Goal: Communication & Community: Answer question/provide support

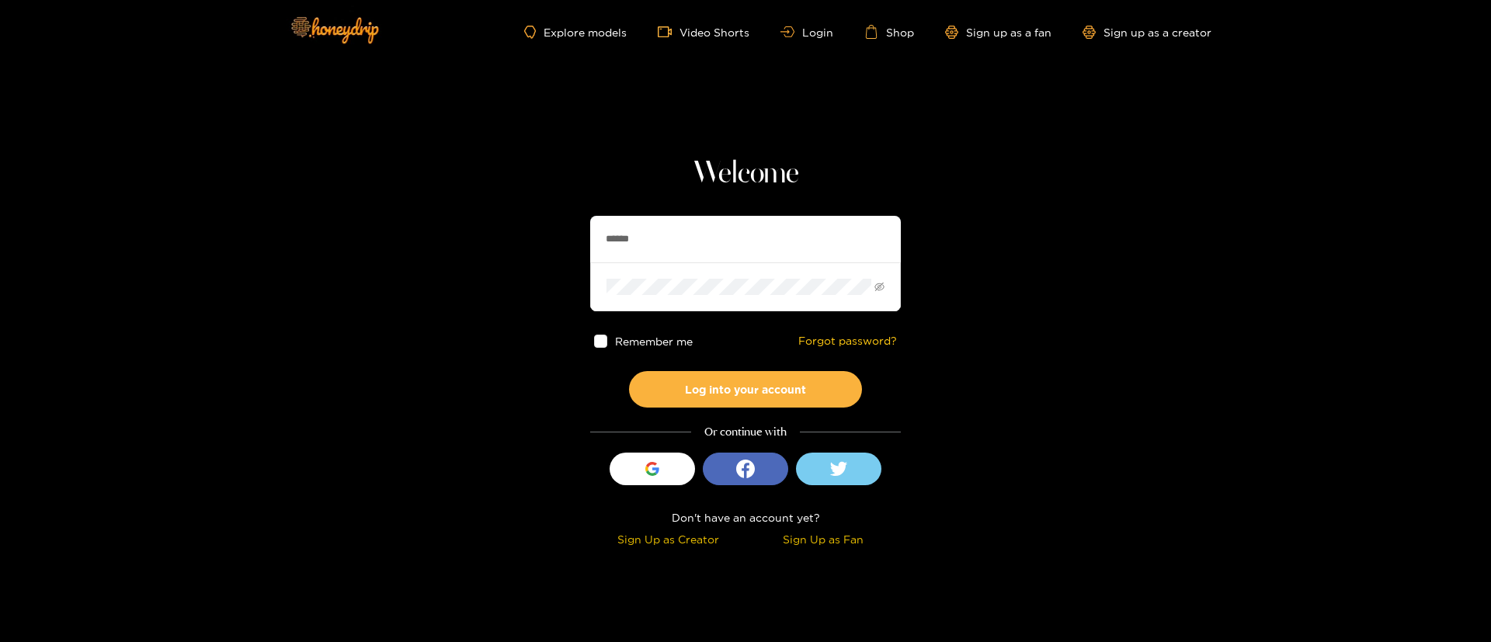
click at [625, 237] on input "******" at bounding box center [745, 239] width 311 height 47
type input "**********"
drag, startPoint x: 819, startPoint y: 394, endPoint x: 804, endPoint y: 402, distance: 17.1
click at [816, 398] on button "Log into your account" at bounding box center [745, 389] width 233 height 37
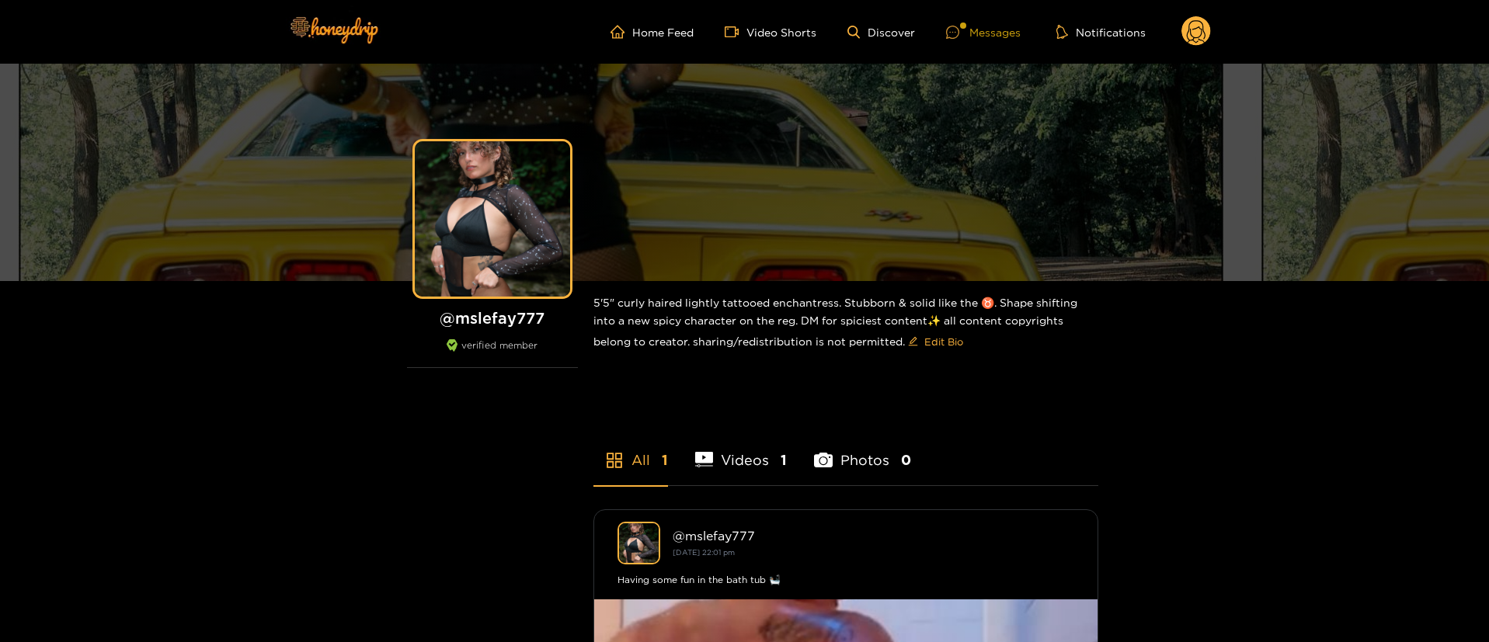
click at [984, 39] on div "Messages" at bounding box center [983, 32] width 75 height 18
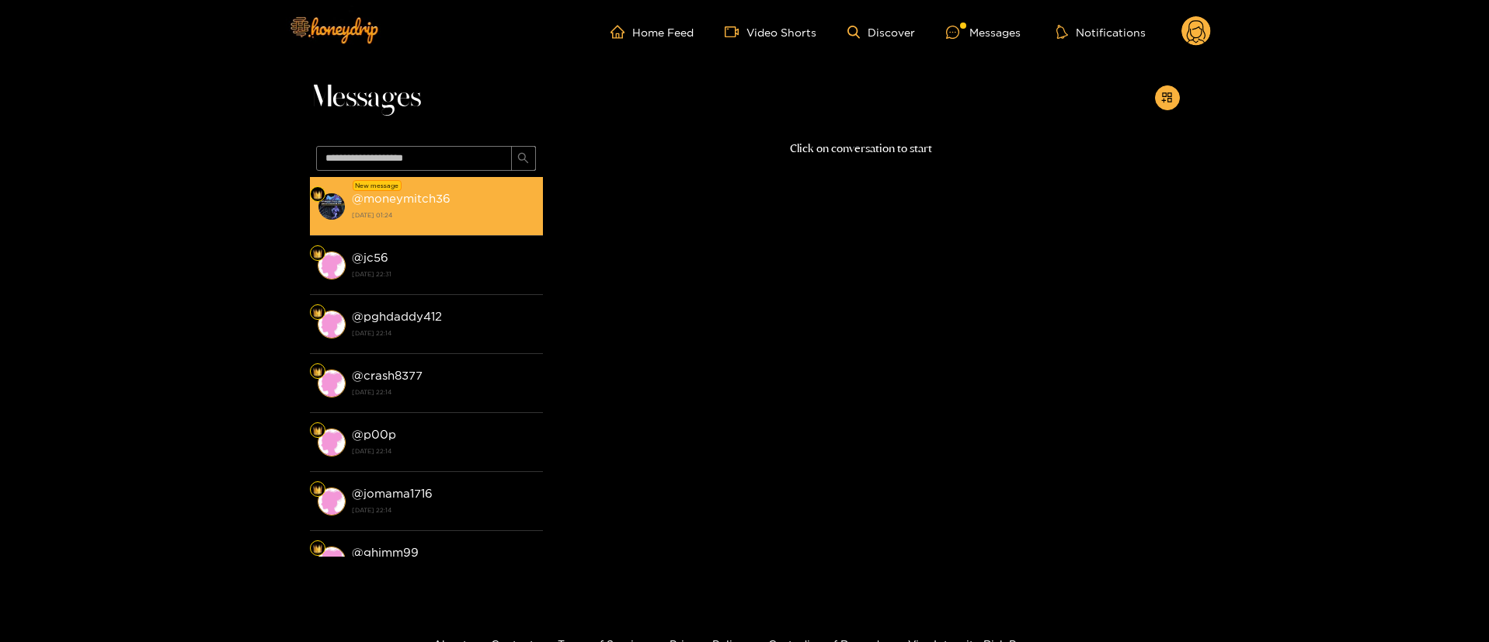
click at [444, 189] on div "@ moneymitch36 [DATE] 01:24" at bounding box center [443, 206] width 183 height 35
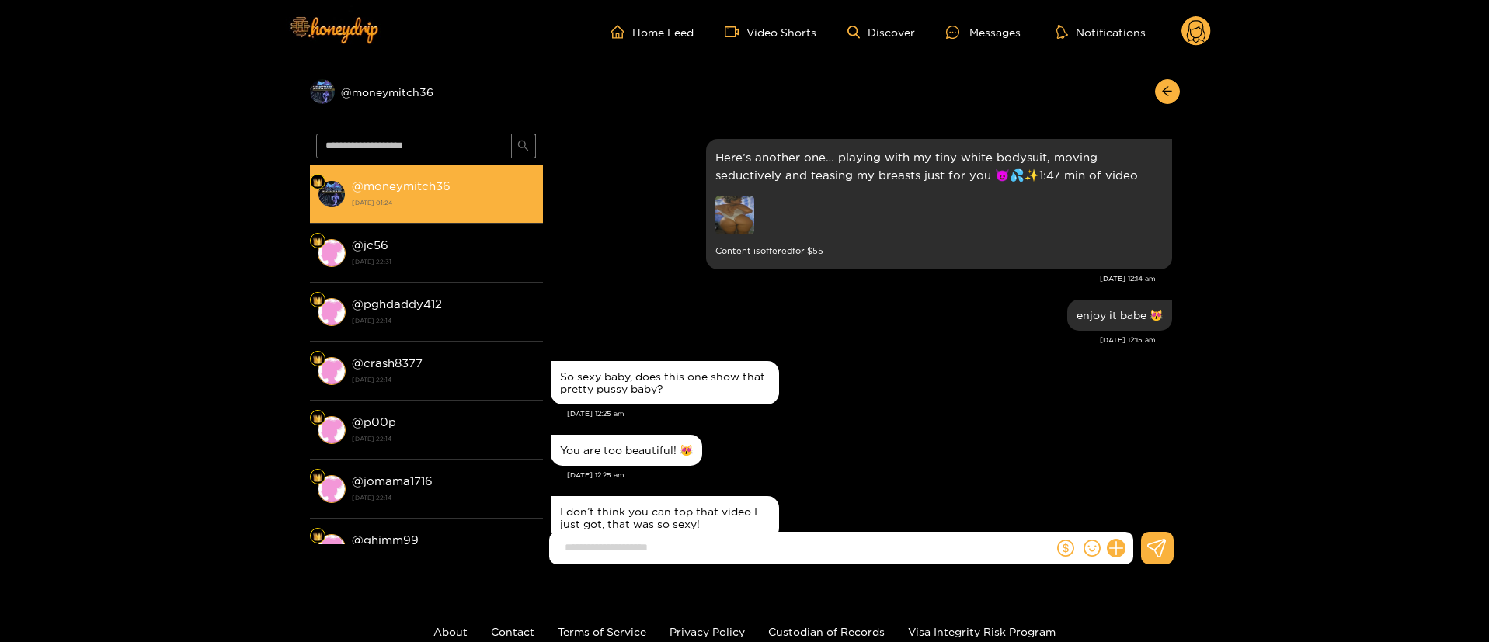
scroll to position [1580, 0]
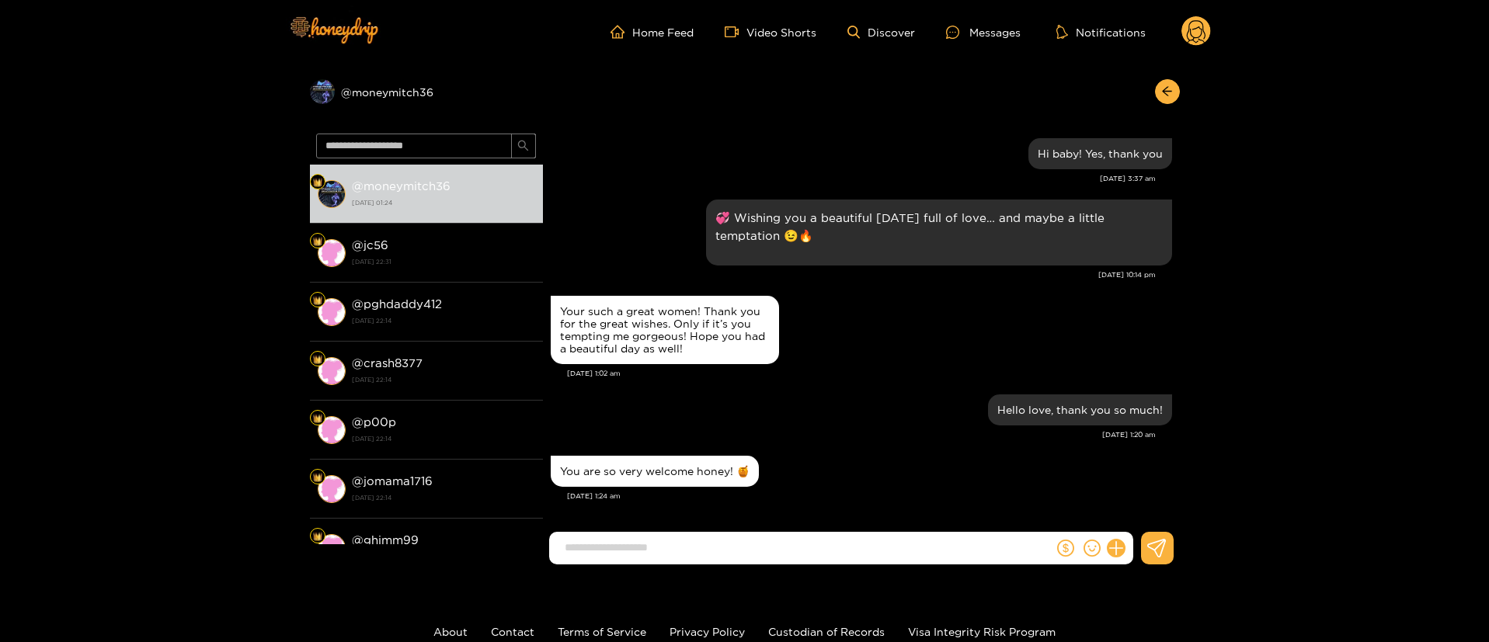
click at [952, 452] on div "You are so very welcome honey! 🍯" at bounding box center [861, 471] width 621 height 39
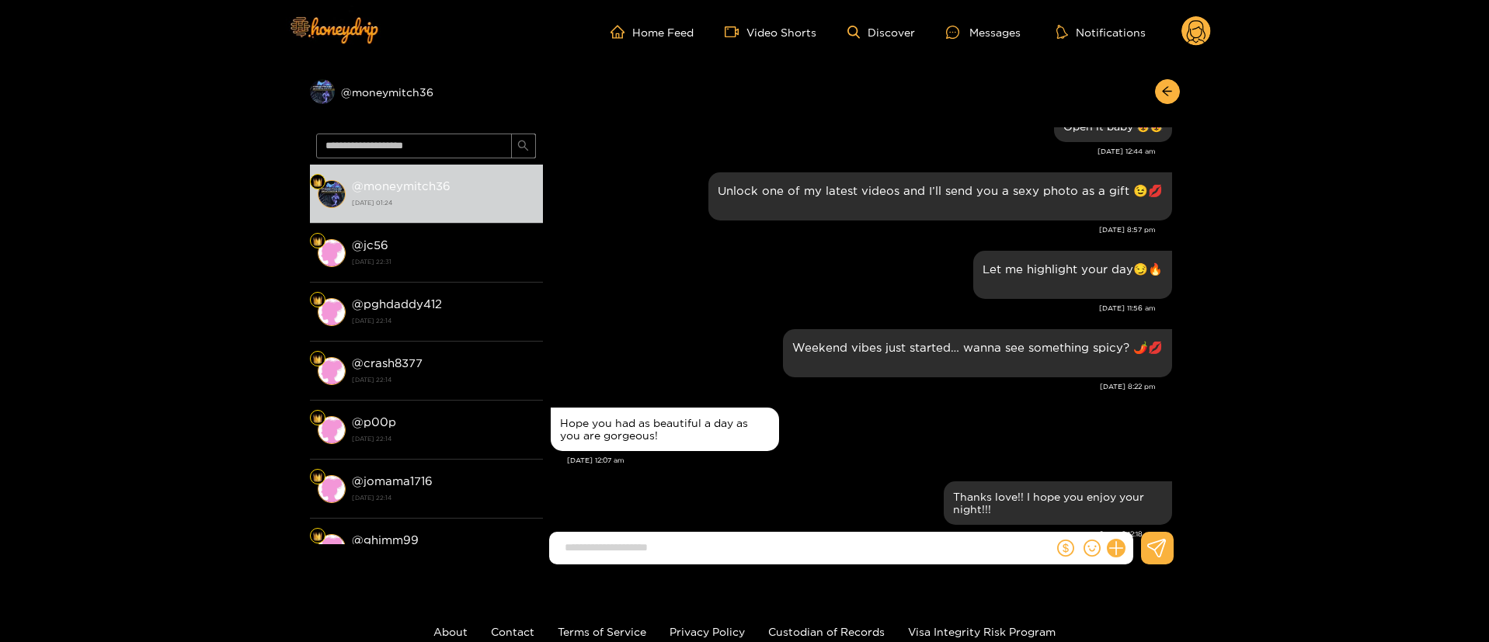
scroll to position [648, 0]
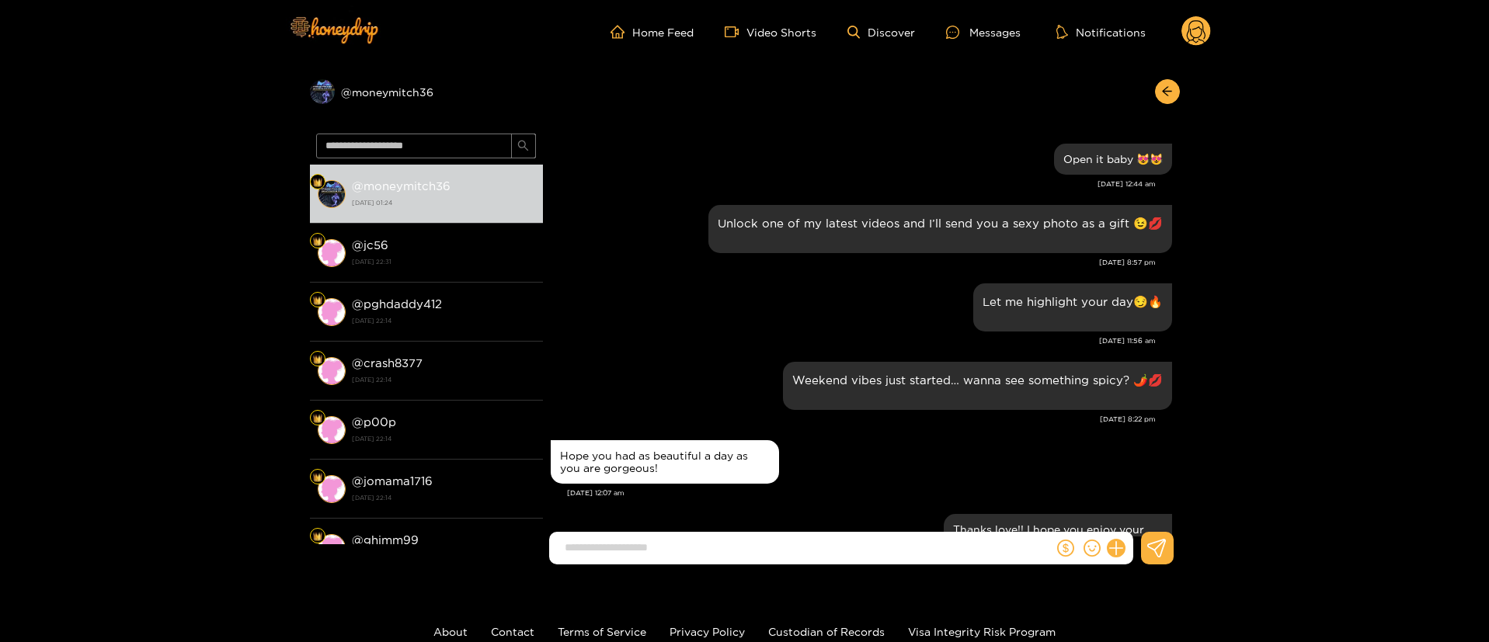
click at [840, 342] on div "[DATE] 11:56 am" at bounding box center [853, 341] width 605 height 11
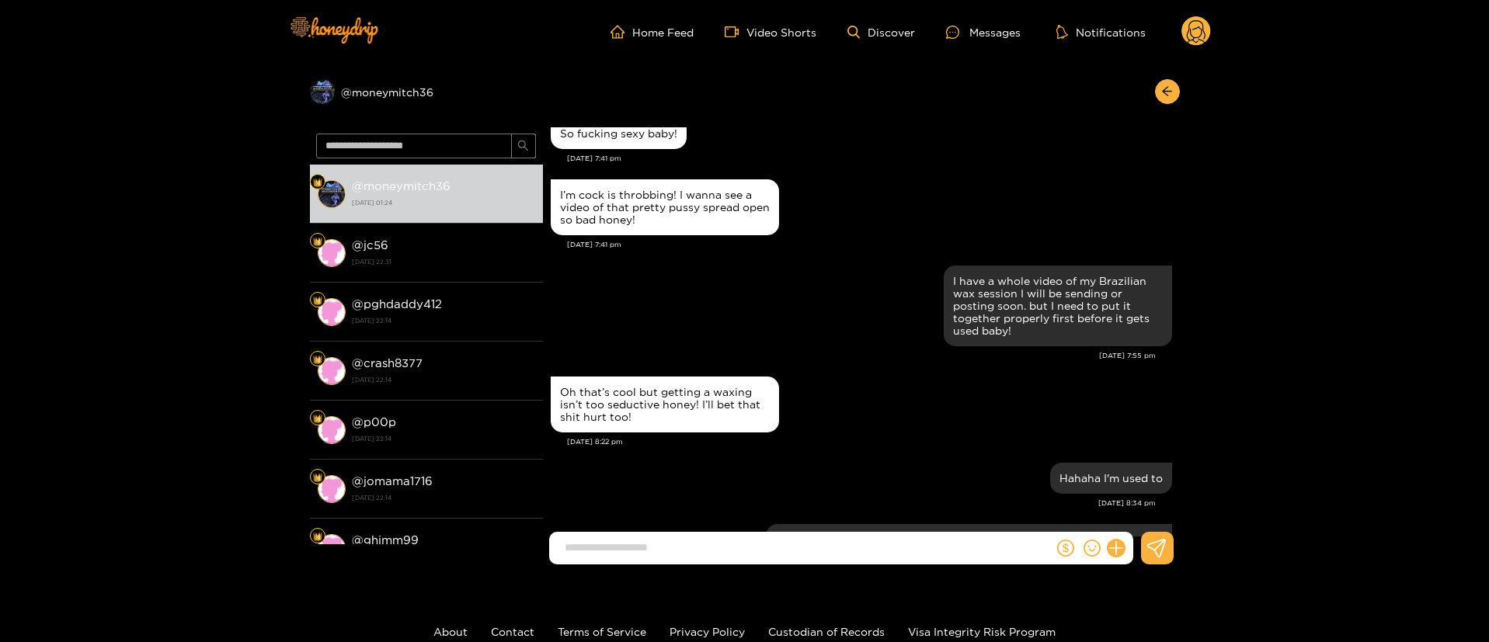
scroll to position [0, 0]
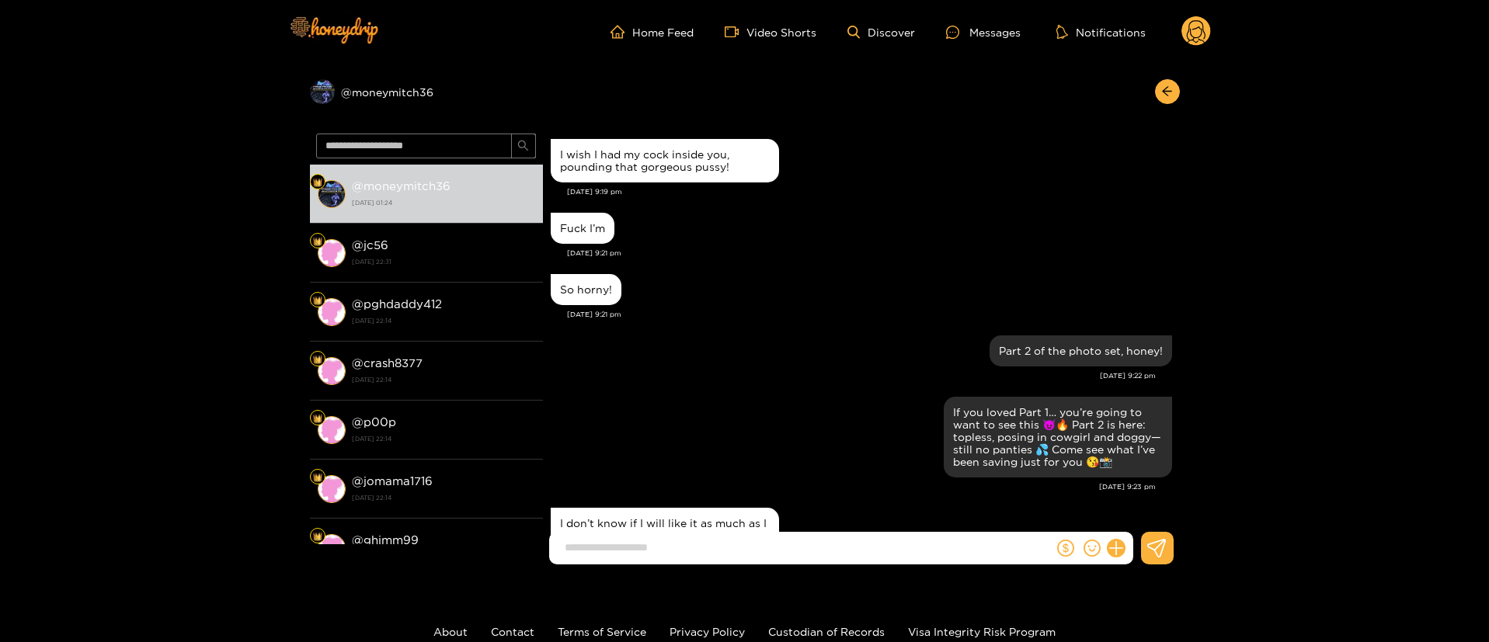
click at [931, 220] on div "Fuck I’m" at bounding box center [861, 228] width 621 height 39
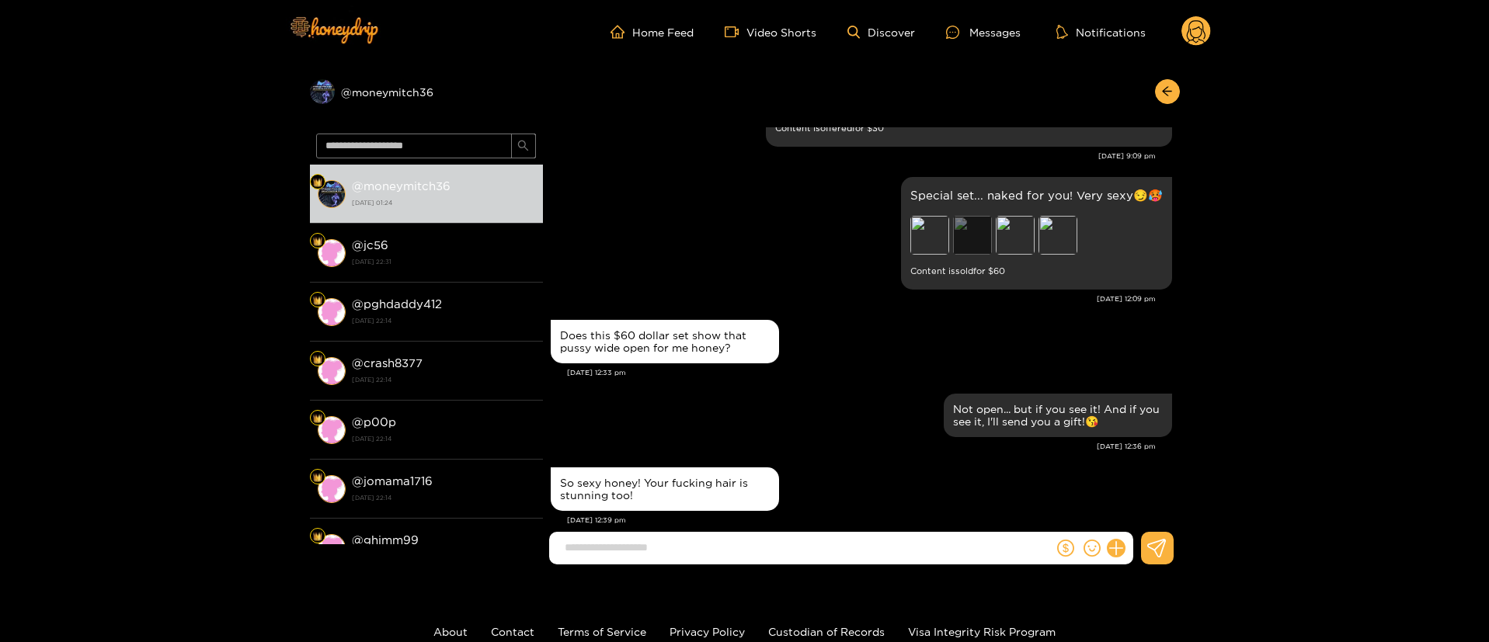
scroll to position [2563, 0]
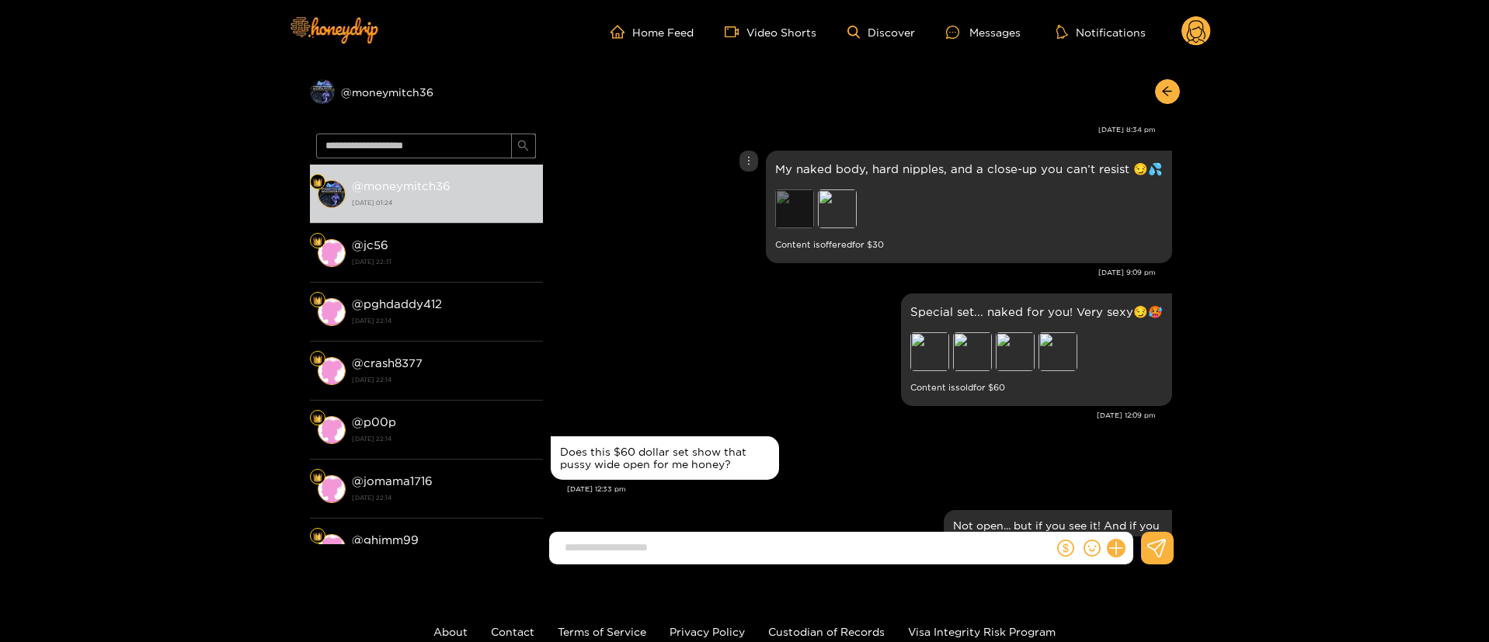
click at [793, 218] on div "Preview" at bounding box center [794, 209] width 39 height 39
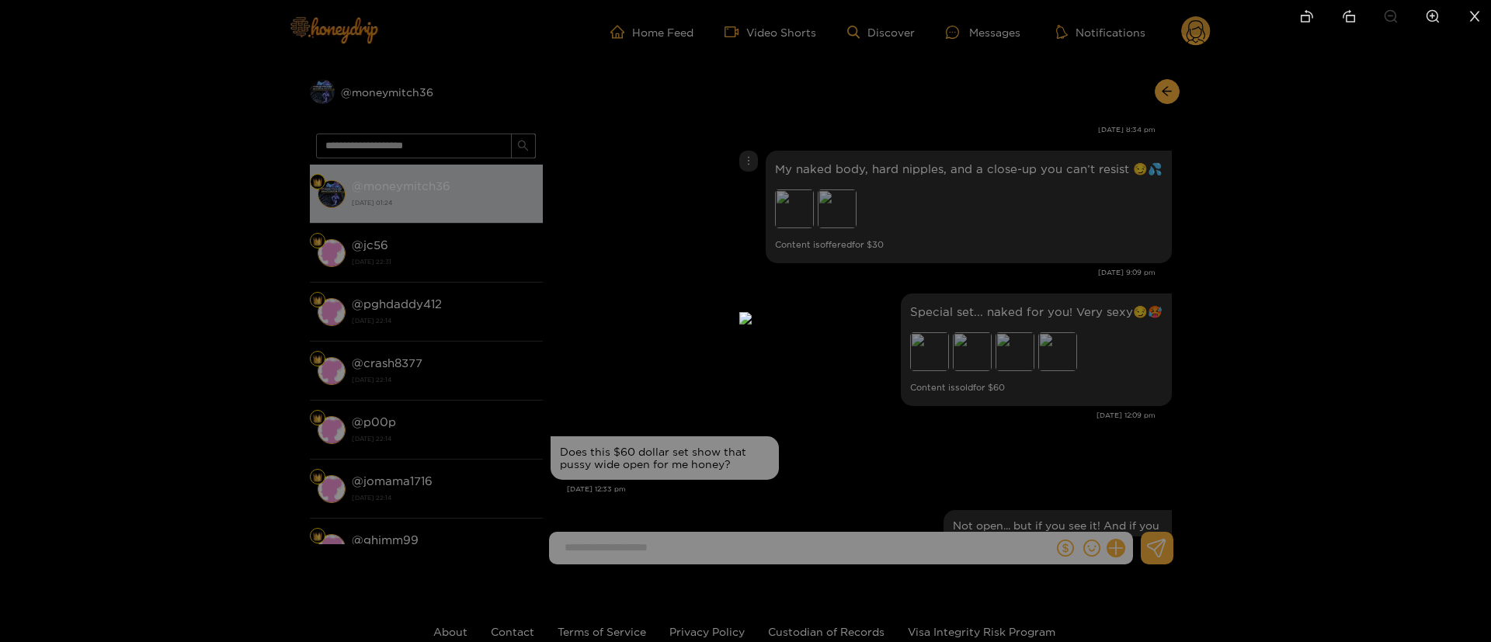
click at [1150, 179] on div at bounding box center [745, 321] width 1491 height 642
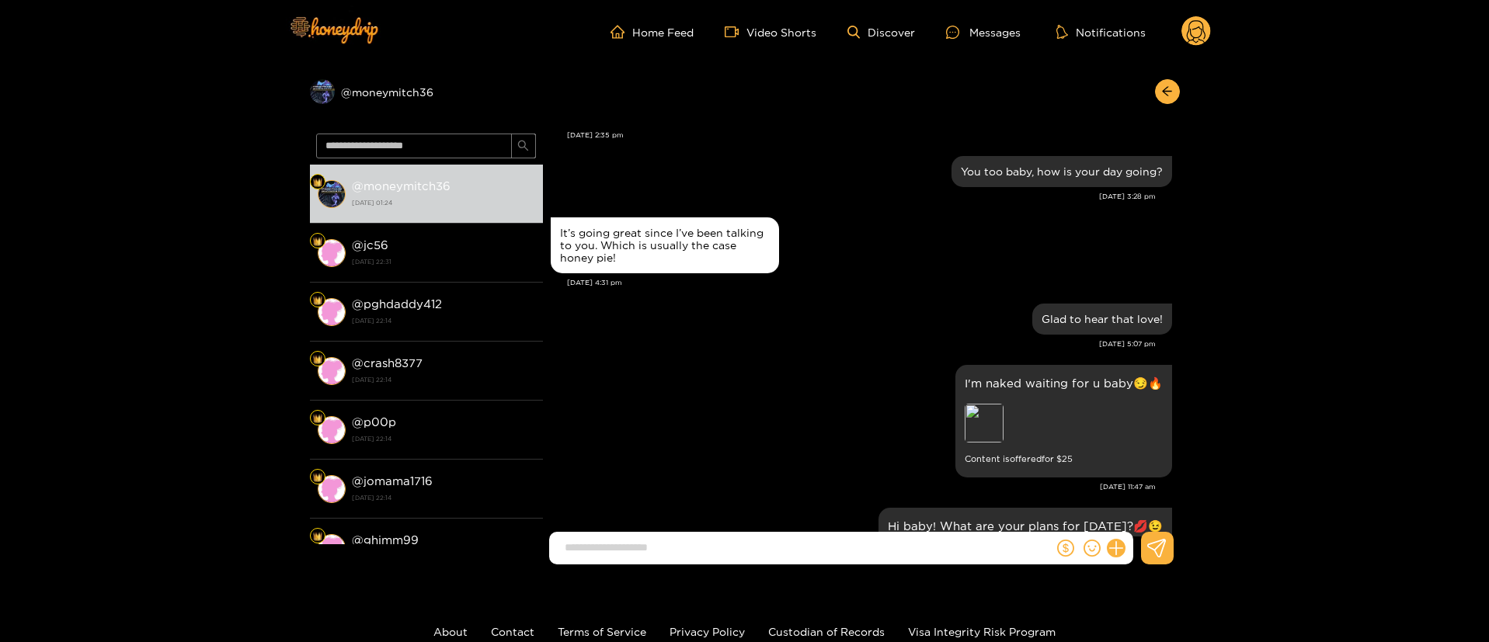
scroll to position [3845, 0]
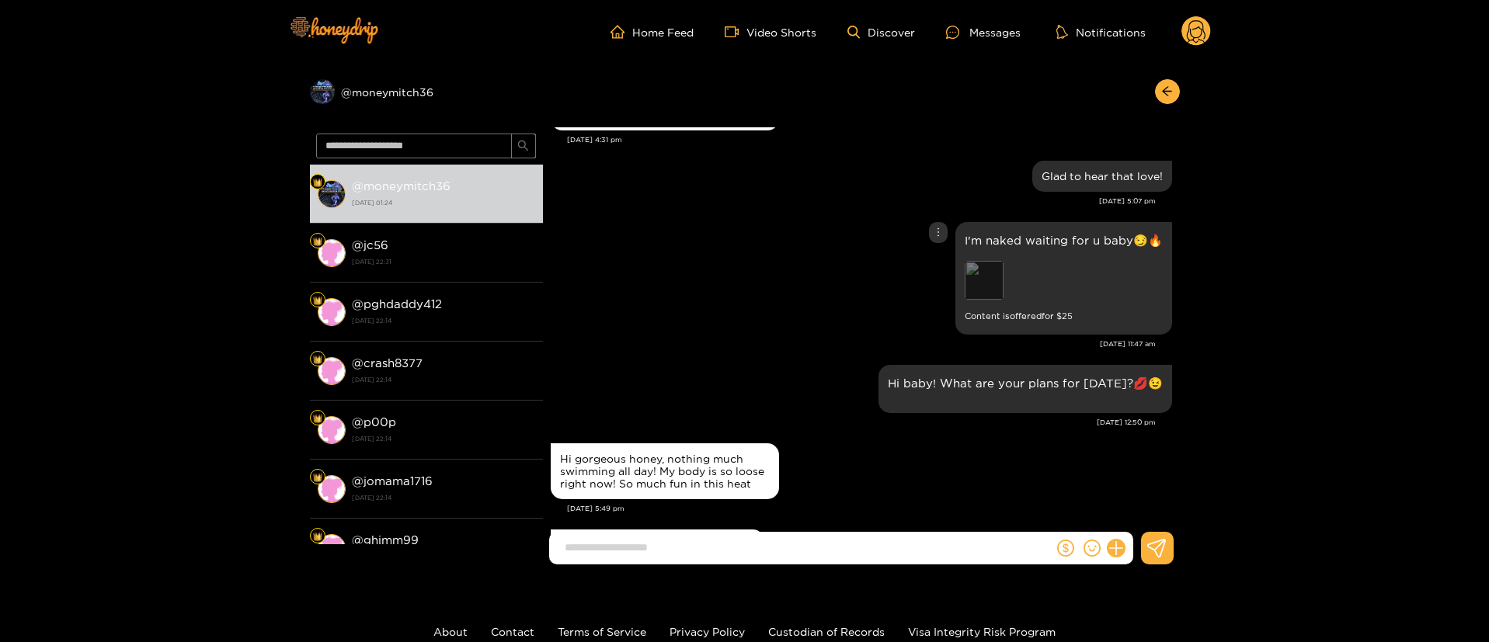
click at [974, 284] on div "Preview" at bounding box center [984, 280] width 39 height 39
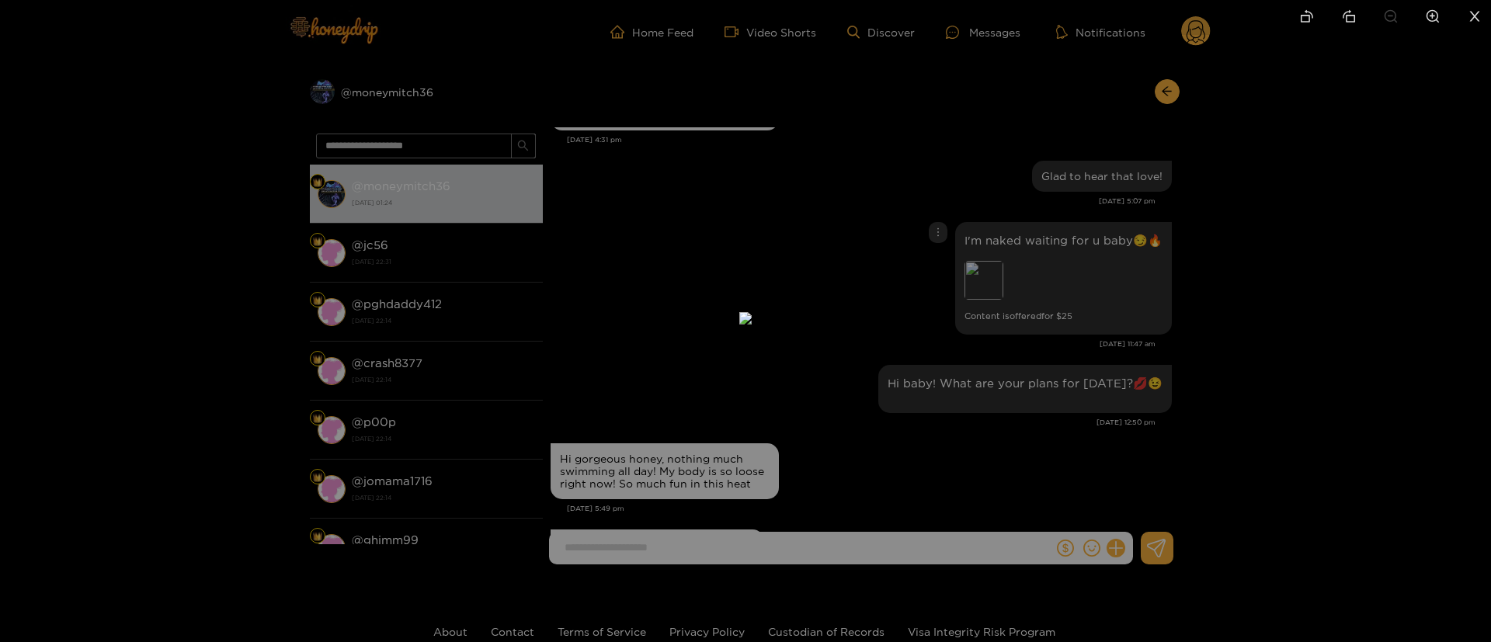
click at [1039, 277] on div at bounding box center [745, 321] width 1491 height 642
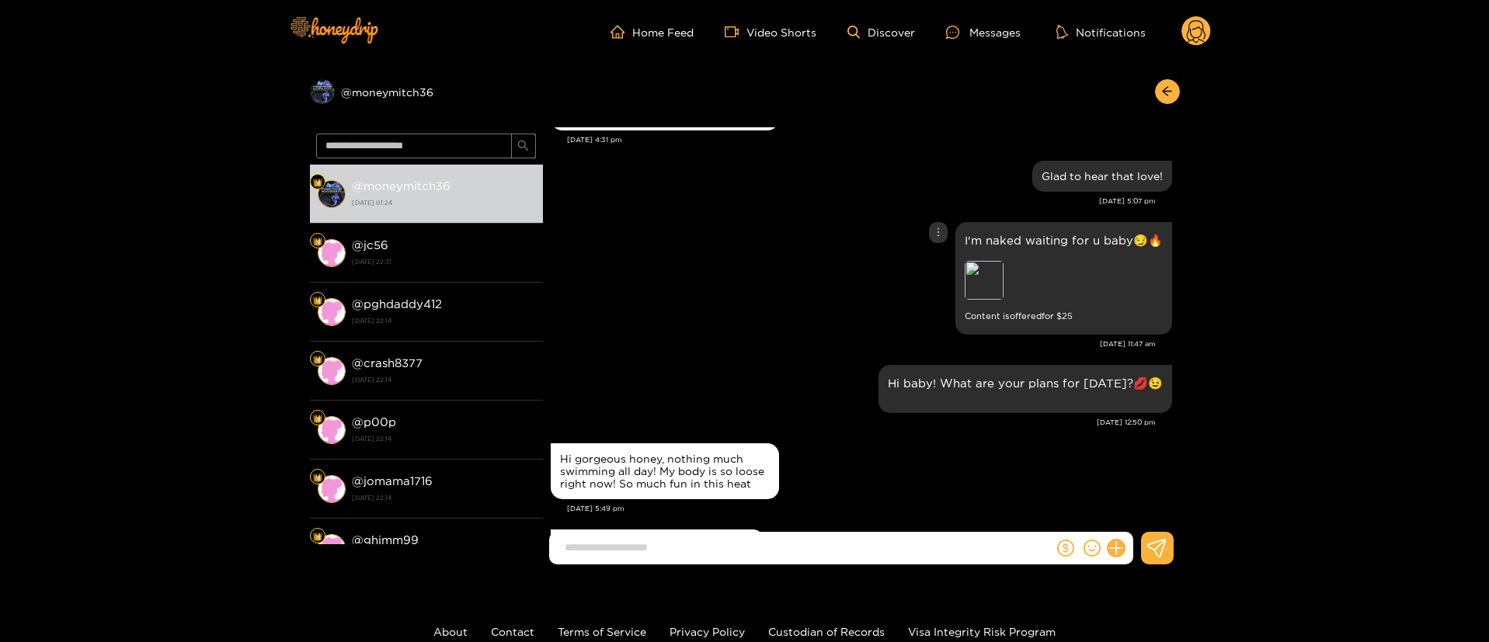
click at [988, 272] on div "Preview" at bounding box center [984, 280] width 39 height 39
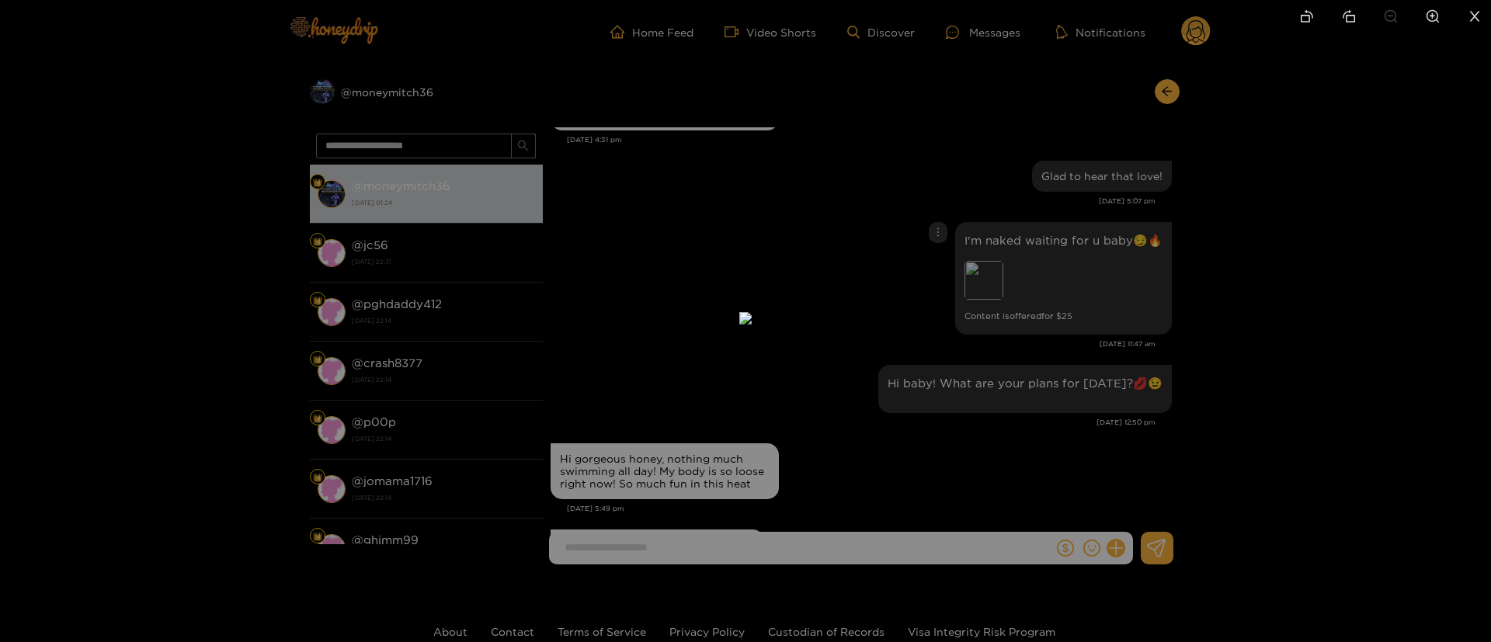
click at [1164, 191] on div at bounding box center [745, 321] width 1491 height 642
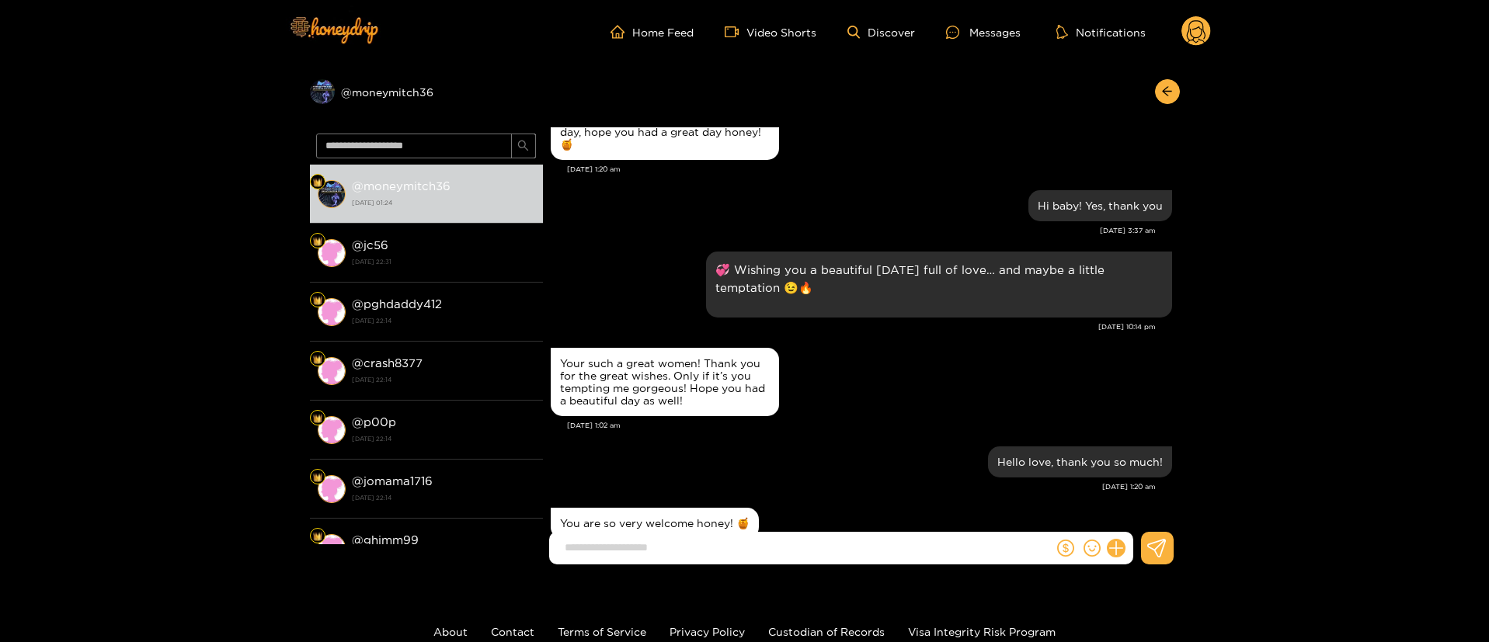
scroll to position [7809, 0]
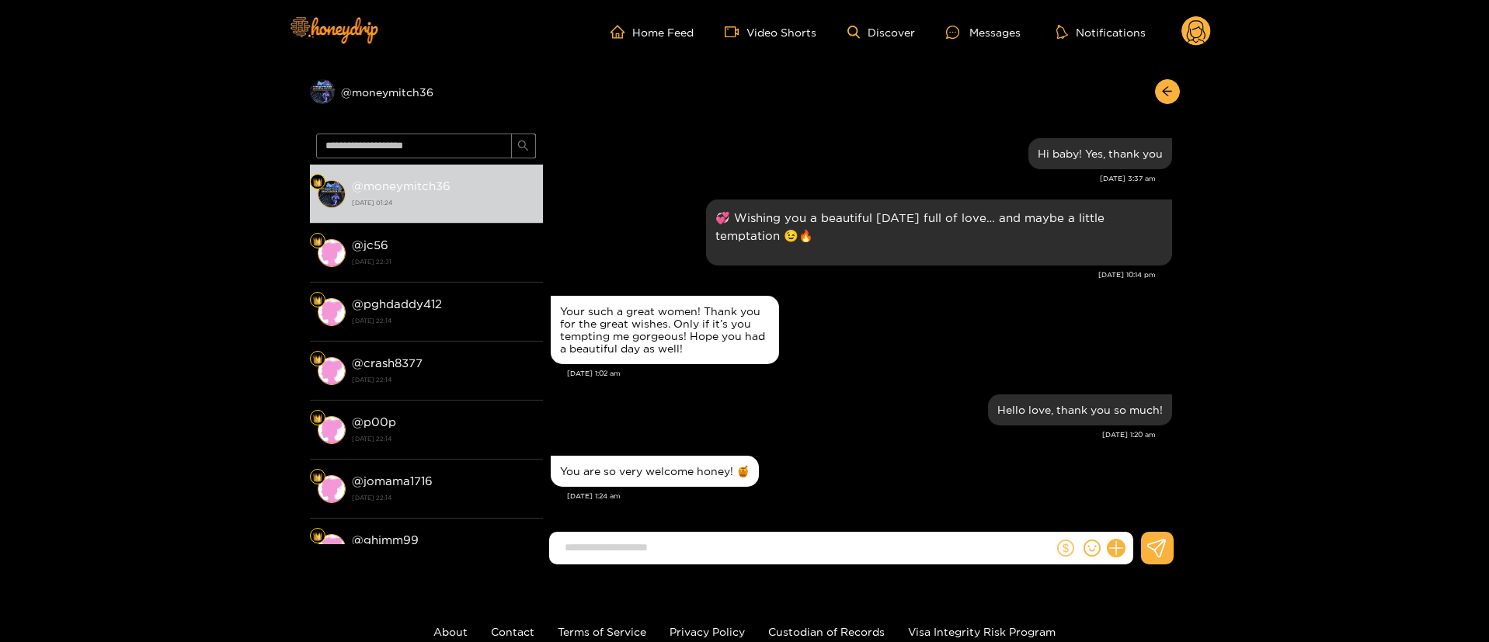
click at [1069, 549] on icon "dollar" at bounding box center [1065, 548] width 17 height 17
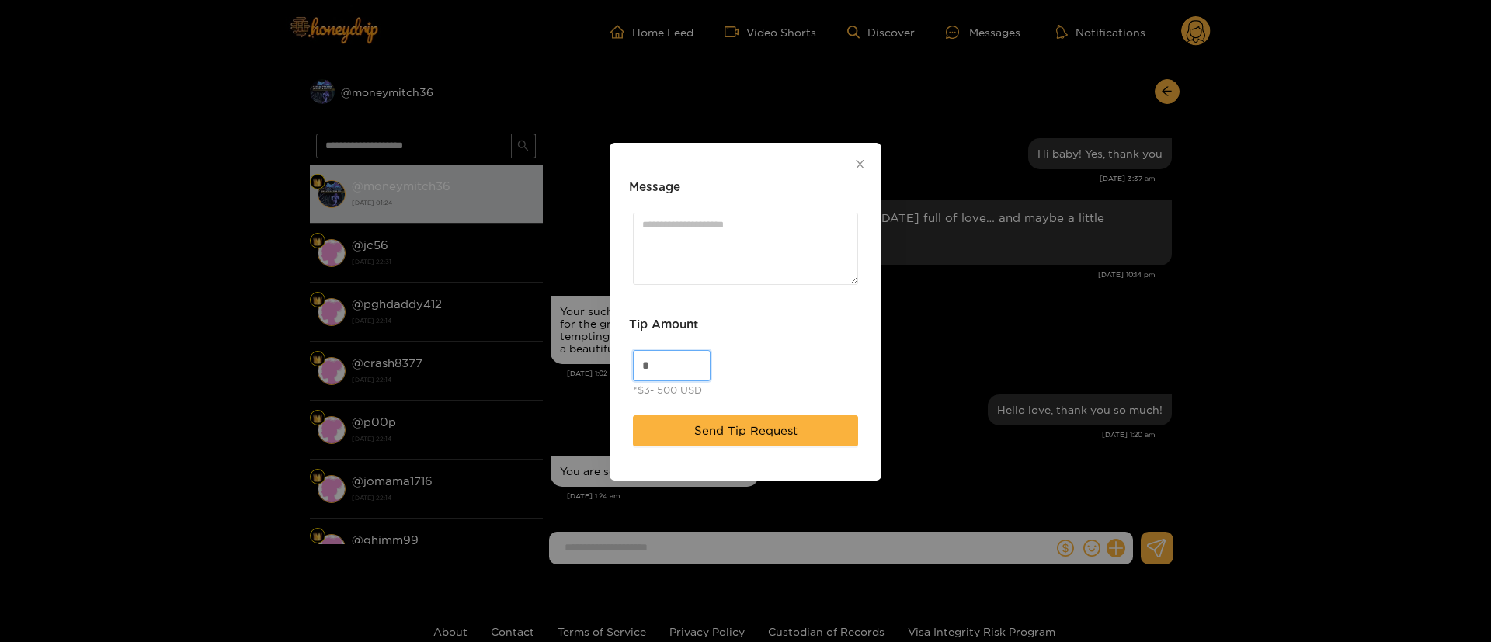
drag, startPoint x: 652, startPoint y: 375, endPoint x: 579, endPoint y: 388, distance: 73.4
click at [579, 388] on div "Message Tip Amount * *$3- 500 USD Send Tip Request" at bounding box center [745, 321] width 1491 height 642
type input "**"
click at [685, 243] on textarea "Message" at bounding box center [745, 249] width 225 height 72
paste textarea "***"
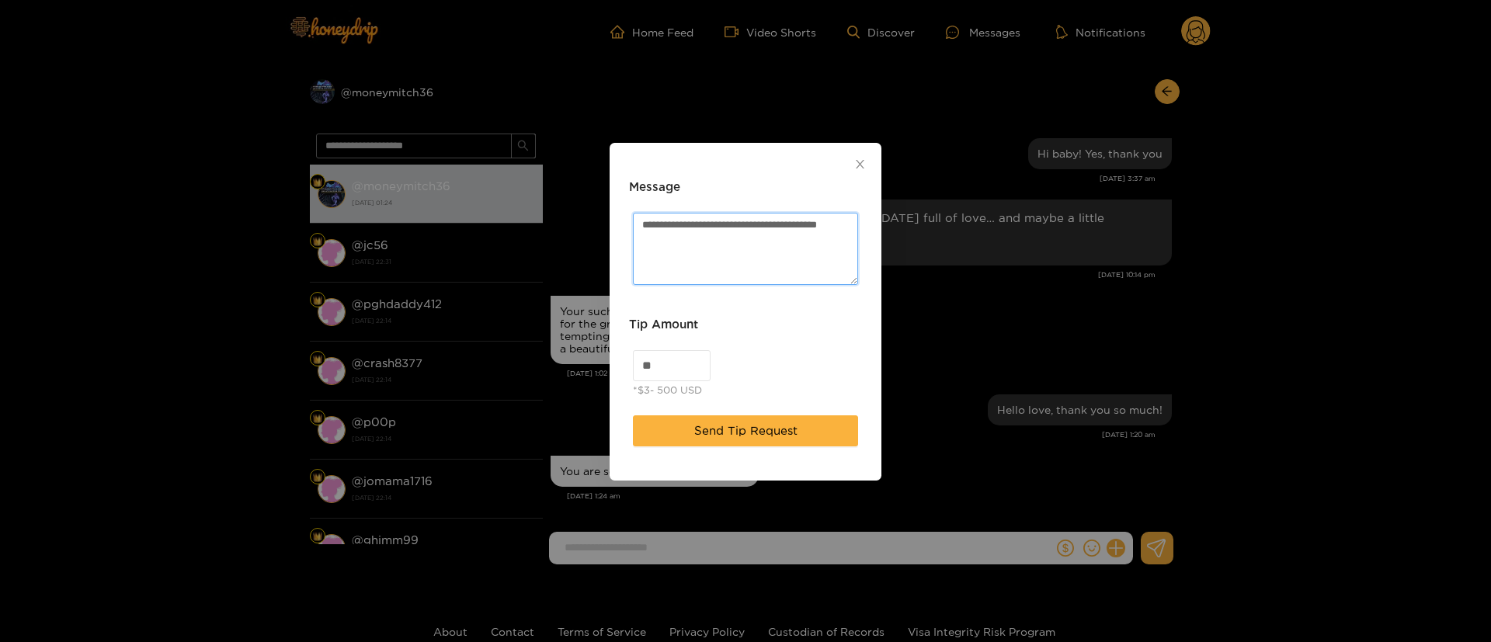
paste textarea "**"
type textarea "**********"
click at [751, 430] on span "Send Tip Request" at bounding box center [745, 431] width 103 height 19
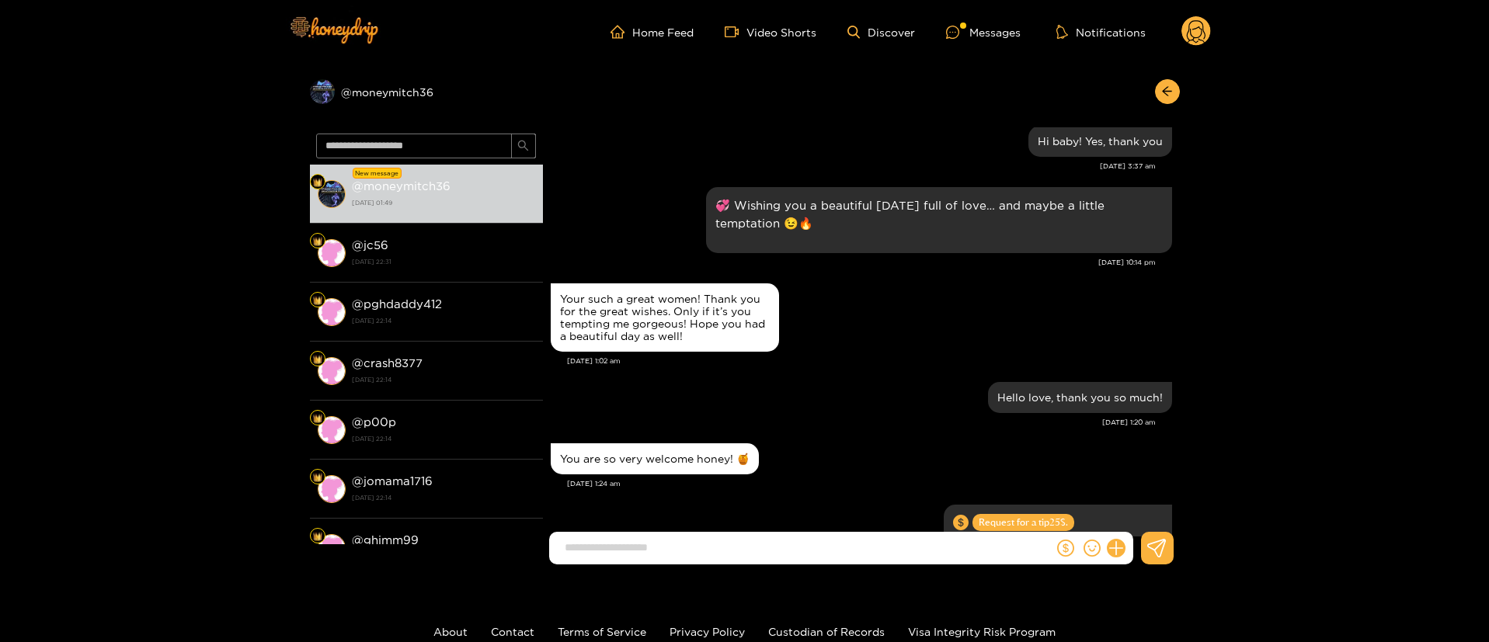
click at [908, 315] on div "Your such a great women! Thank you for the great wishes. Only if it’s you tempt…" at bounding box center [861, 318] width 621 height 76
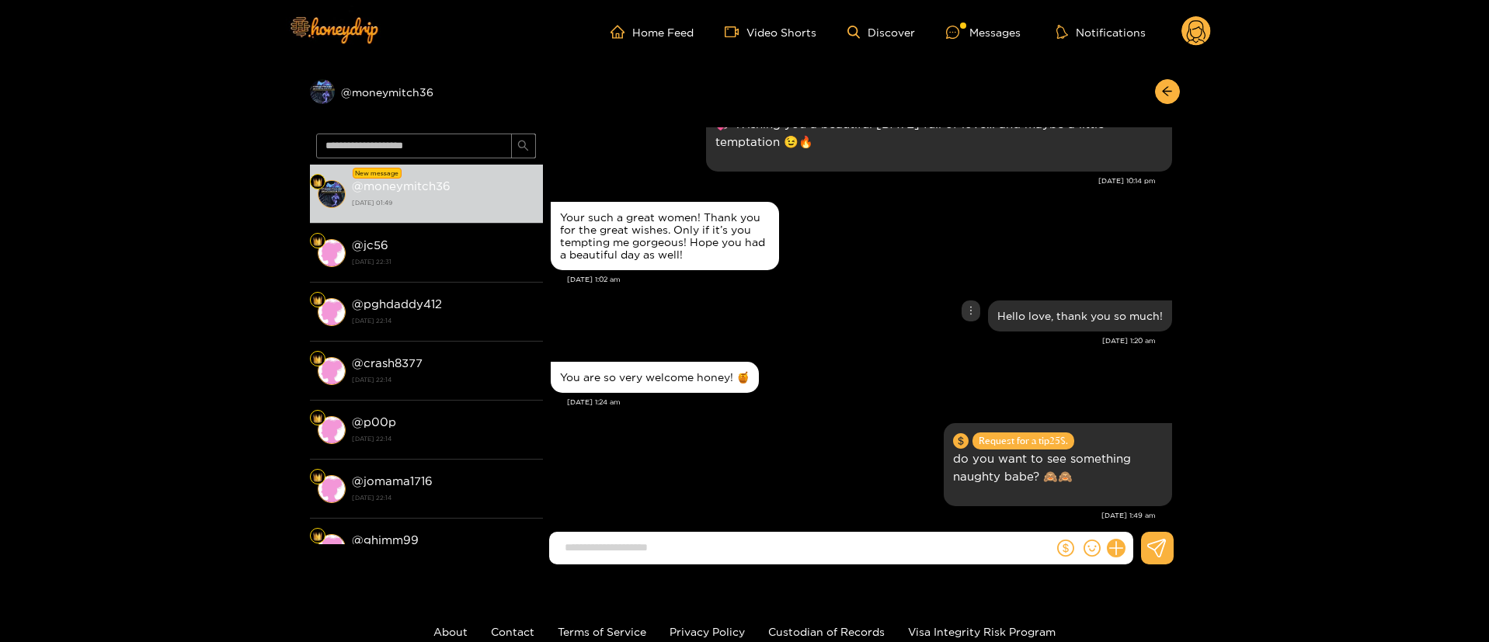
scroll to position [7922, 0]
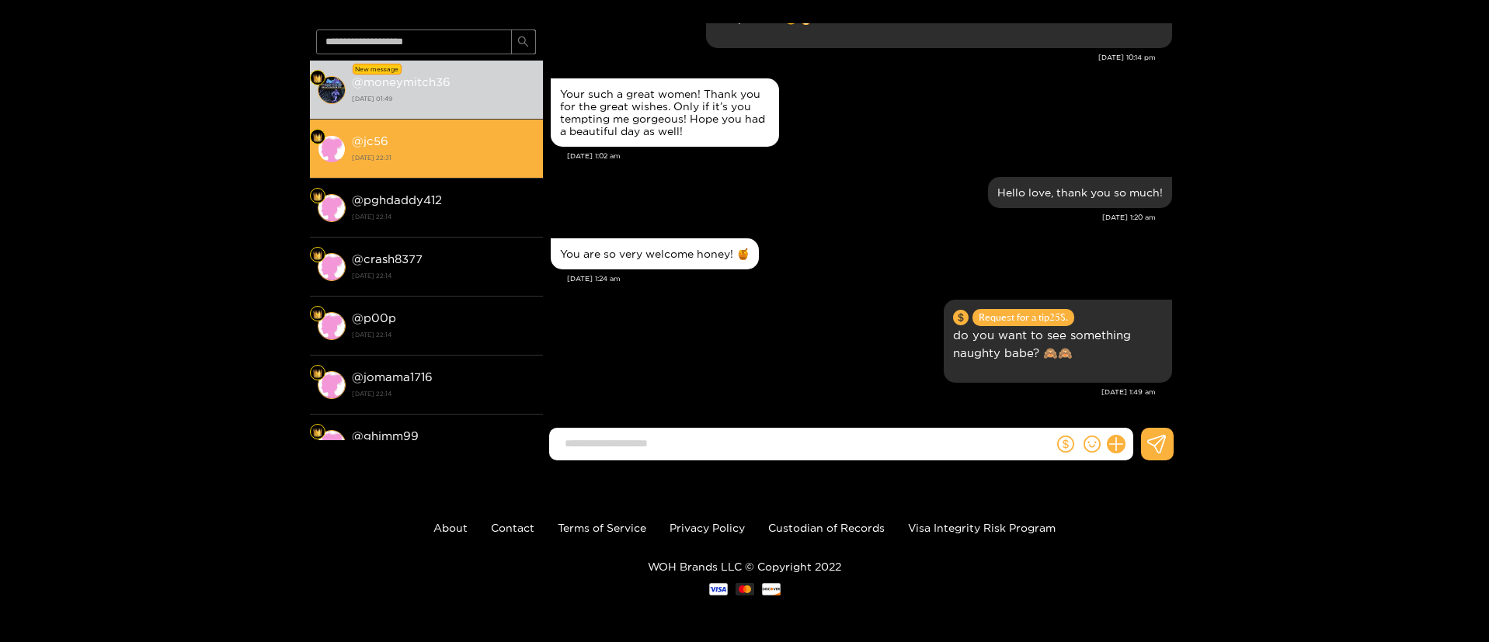
click at [430, 120] on li "@ jc56 [DATE] 22:31" at bounding box center [426, 149] width 233 height 59
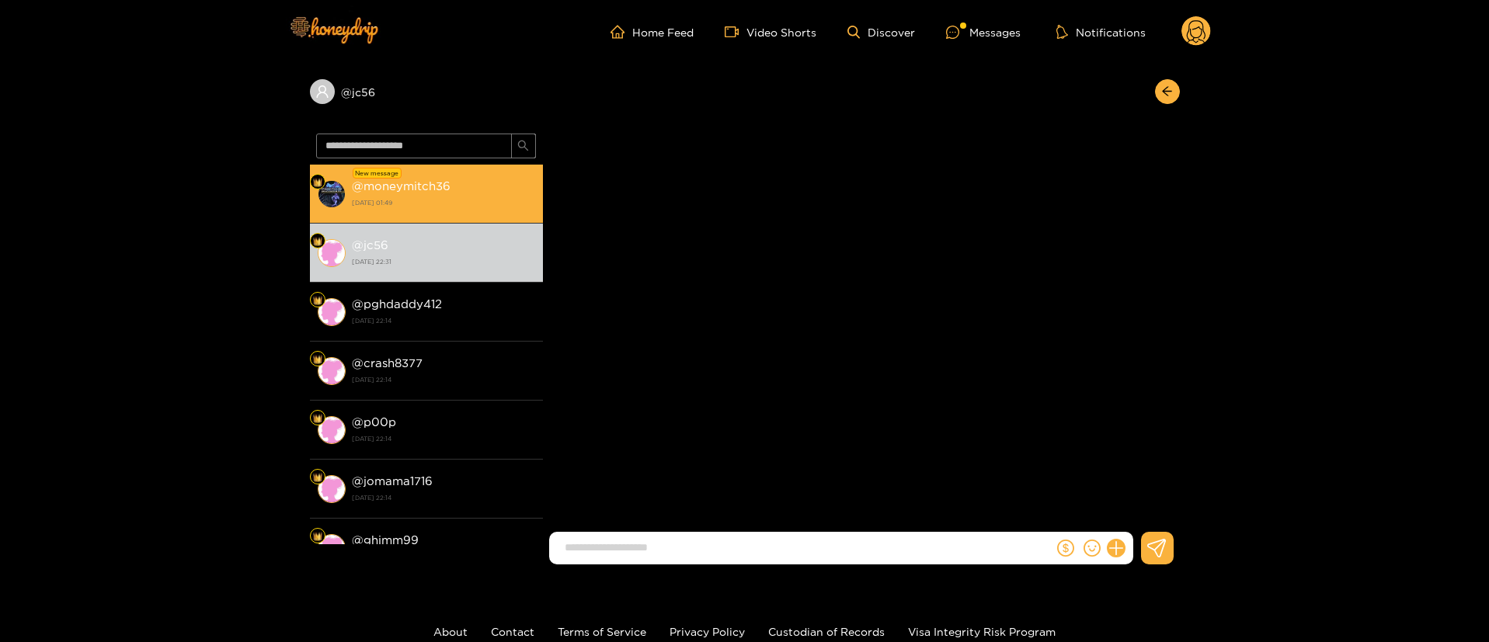
drag, startPoint x: 440, startPoint y: 106, endPoint x: 454, endPoint y: 204, distance: 99.0
click at [444, 114] on div "@ jc56" at bounding box center [745, 96] width 870 height 64
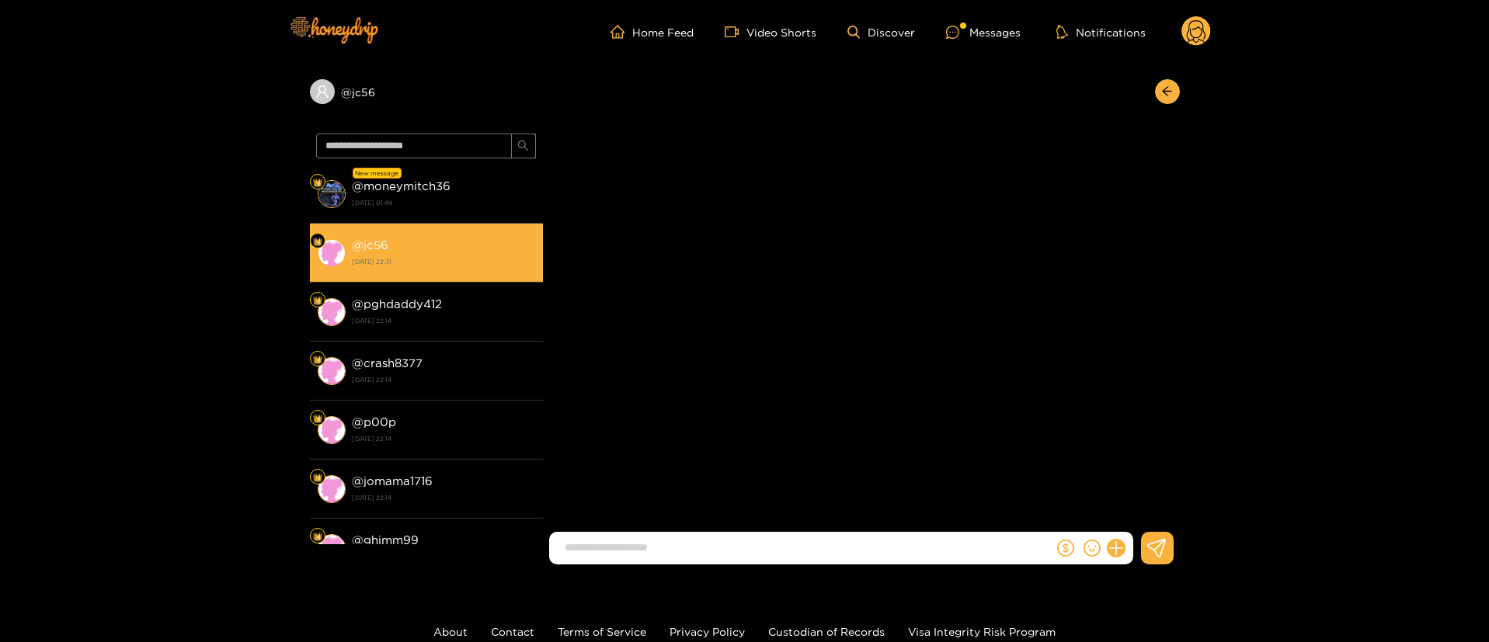
click at [469, 264] on strong "[DATE] 22:31" at bounding box center [443, 262] width 183 height 14
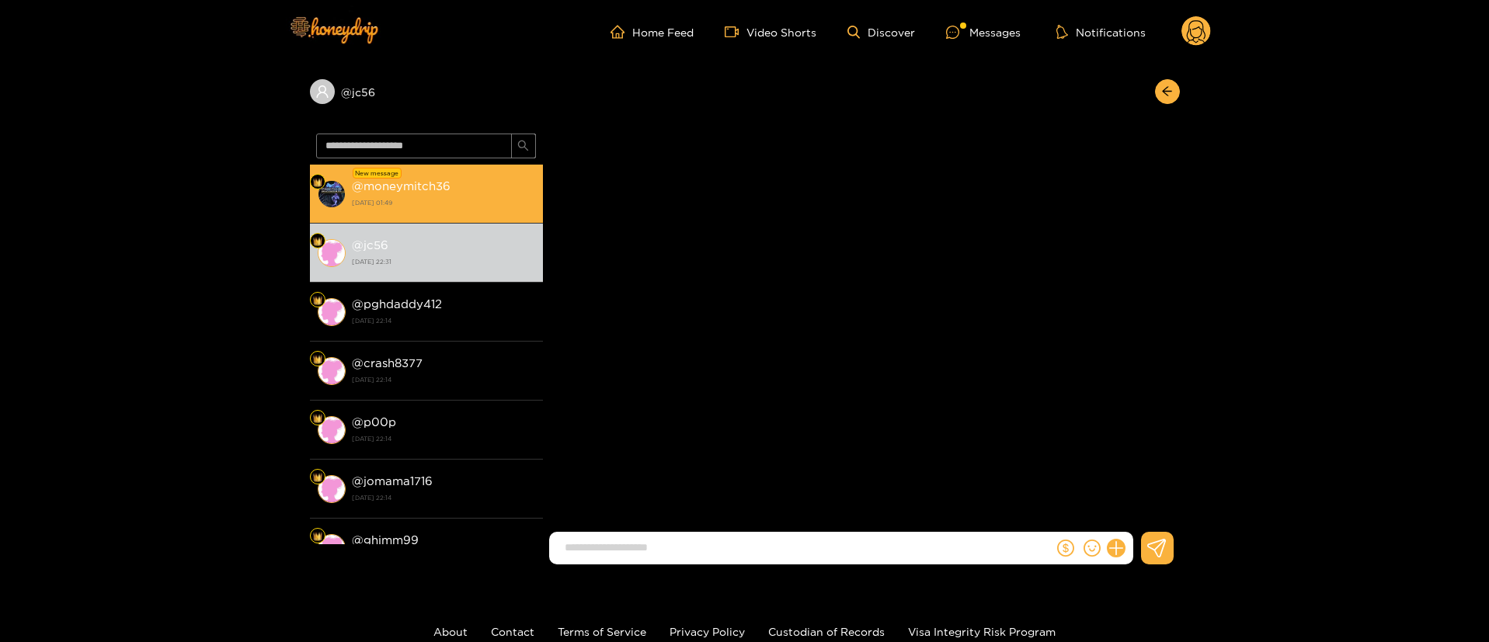
click at [487, 182] on div "@ moneymitch36 [DATE] 01:49" at bounding box center [443, 193] width 183 height 35
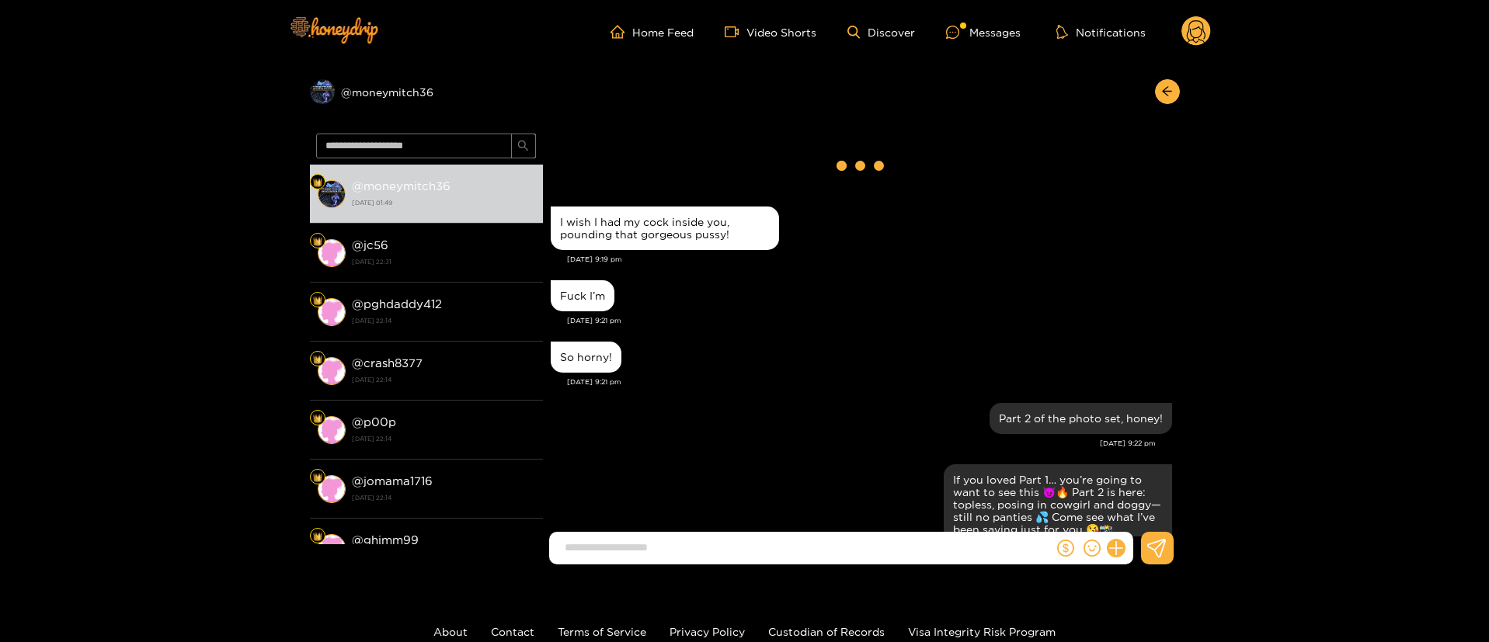
click at [1203, 33] on circle at bounding box center [1196, 31] width 30 height 30
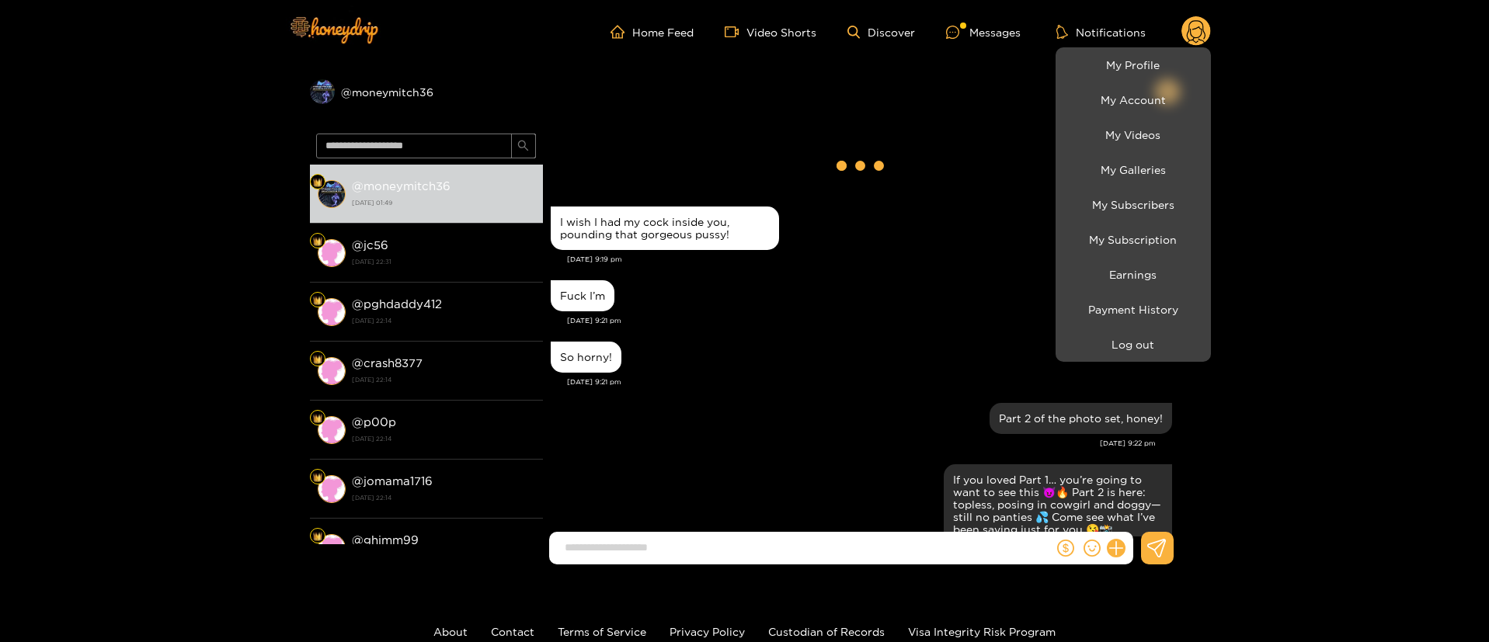
drag, startPoint x: 976, startPoint y: 325, endPoint x: 979, endPoint y: 311, distance: 14.2
click at [976, 322] on div at bounding box center [744, 321] width 1489 height 642
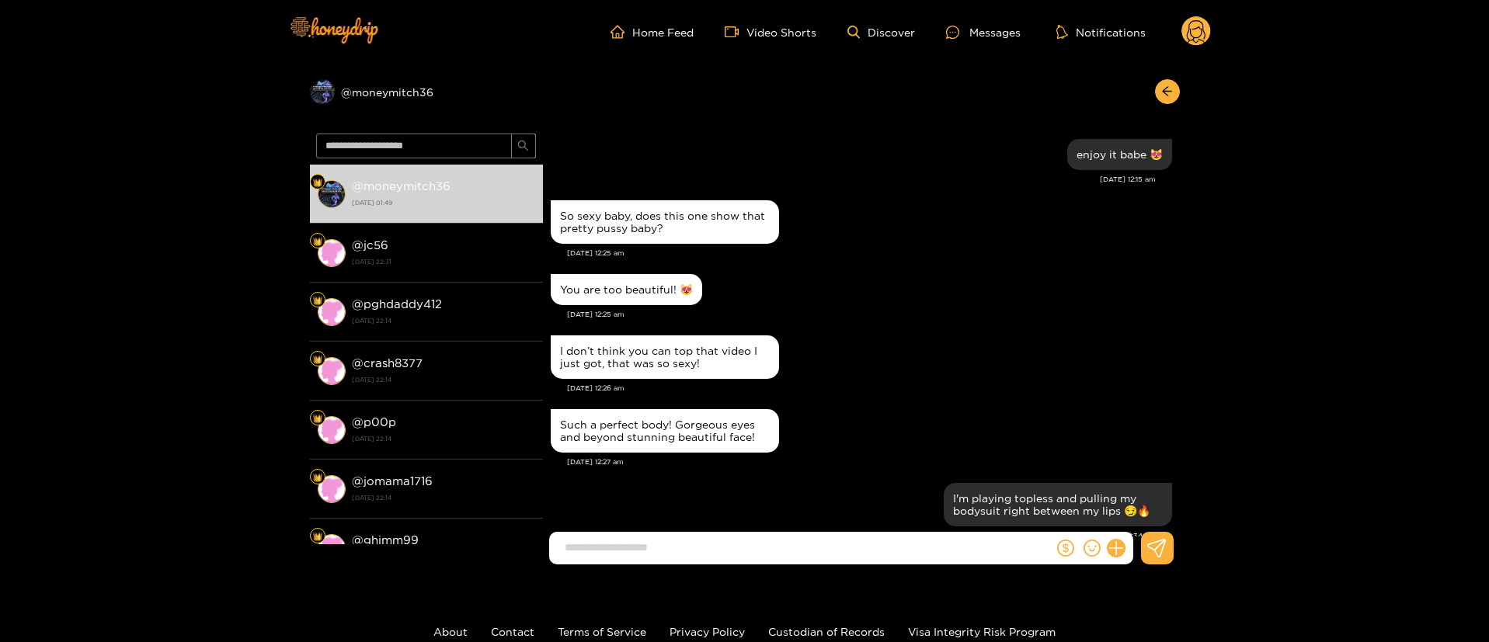
click at [990, 42] on ul "Home Feed Video Shorts Discover Messages Notifications" at bounding box center [911, 31] width 600 height 31
click at [1208, 26] on circle at bounding box center [1196, 31] width 30 height 30
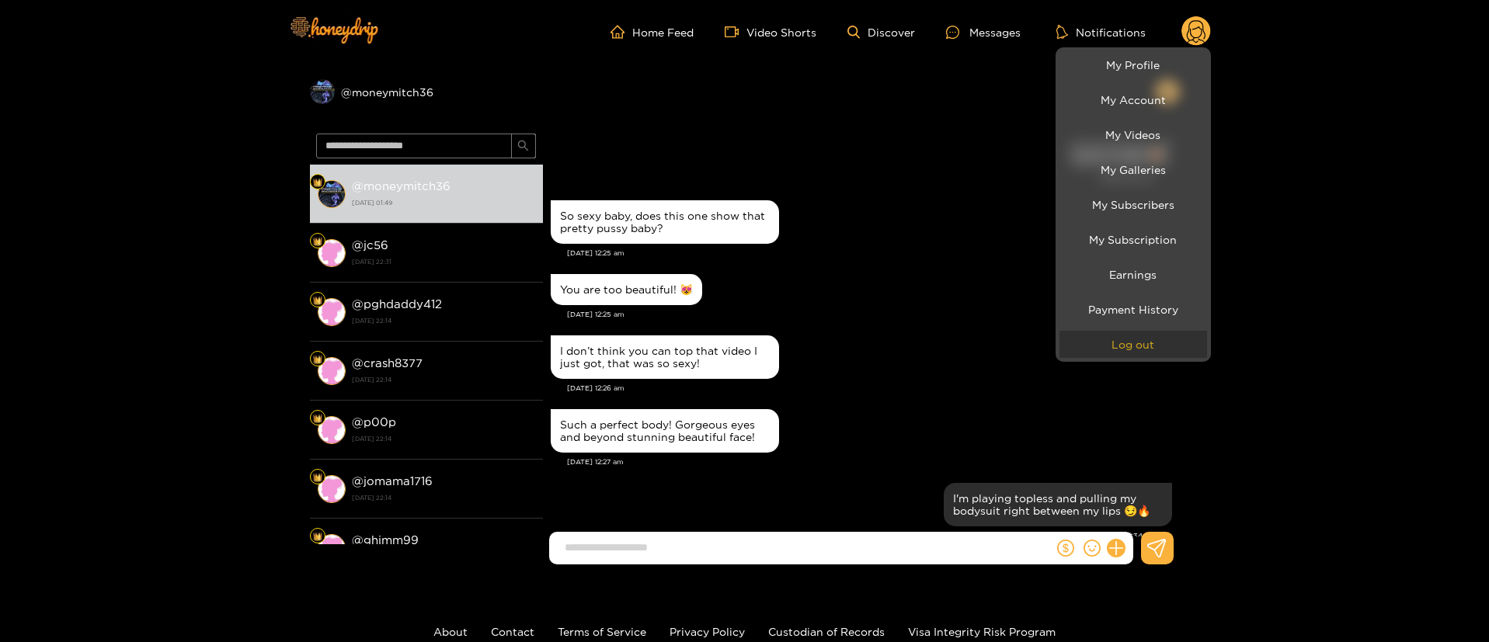
click at [1162, 346] on button "Log out" at bounding box center [1134, 344] width 148 height 27
